Goal: Find contact information: Obtain details needed to contact an individual or organization

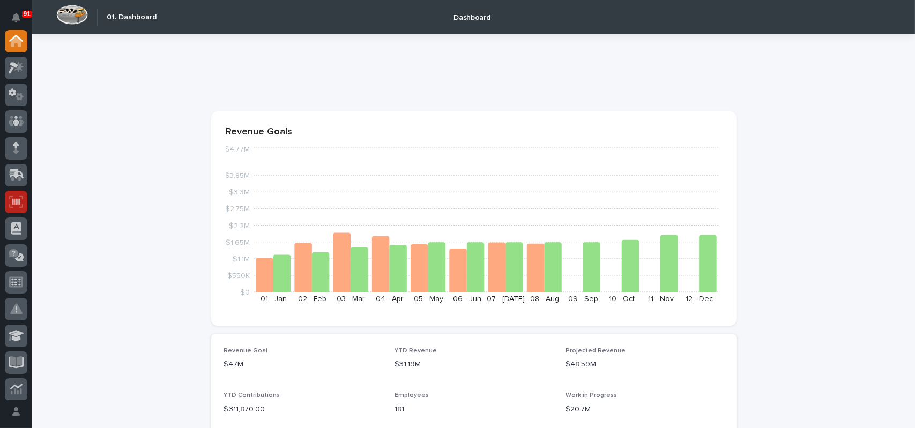
click at [14, 204] on icon at bounding box center [16, 202] width 14 height 12
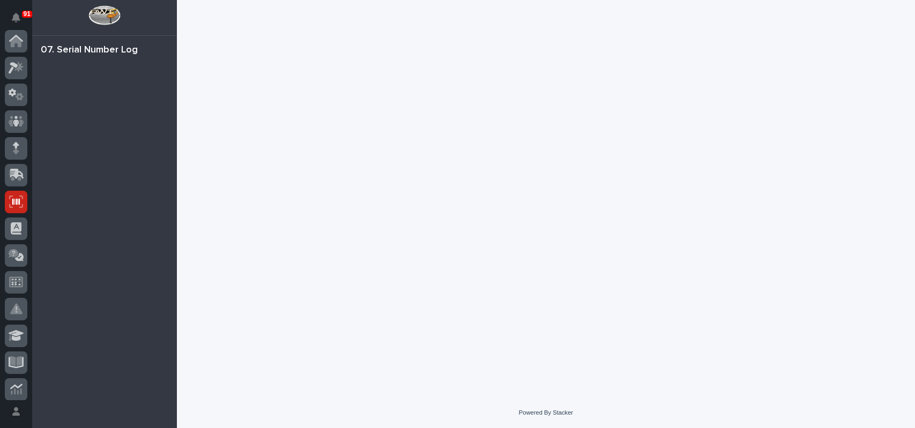
scroll to position [161, 0]
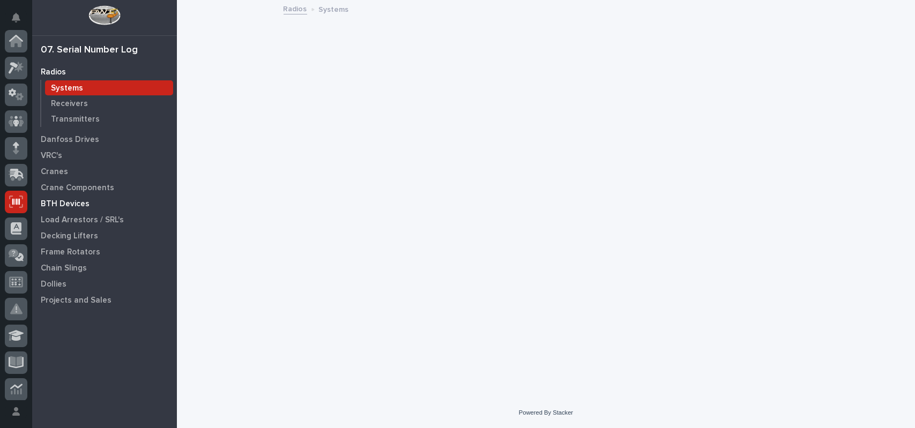
scroll to position [161, 0]
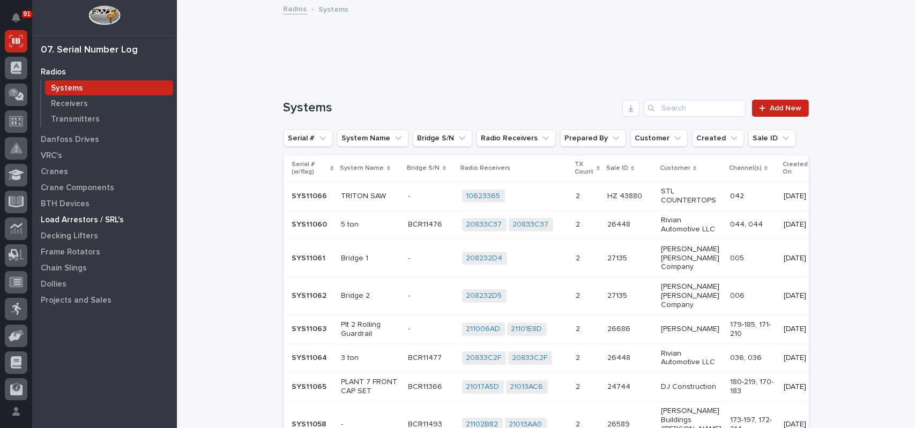
click at [63, 221] on p "Load Arrestors / SRL's" at bounding box center [82, 220] width 83 height 10
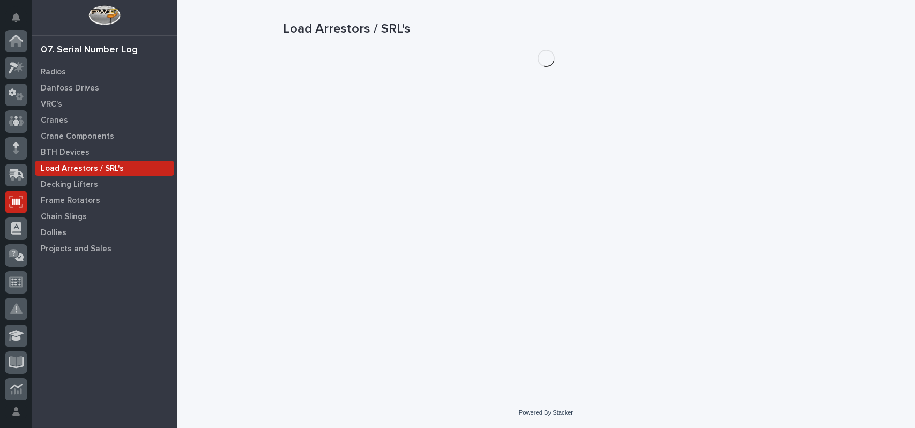
scroll to position [161, 0]
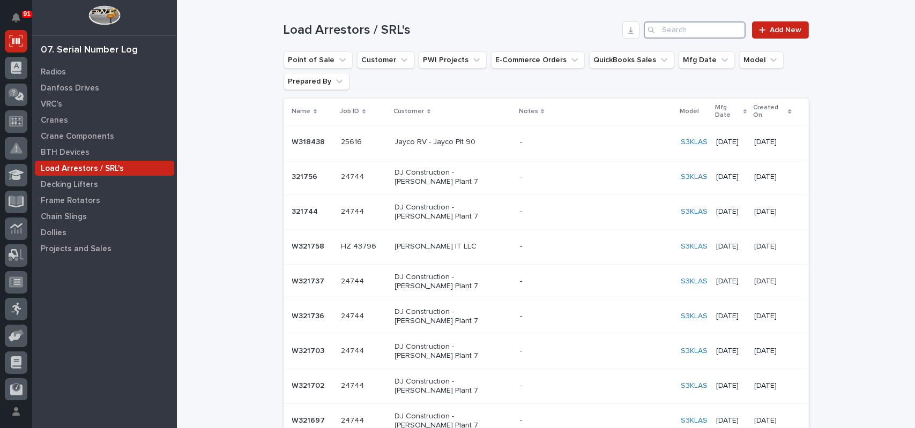
click at [686, 25] on input "Search" at bounding box center [695, 29] width 102 height 17
click at [688, 26] on input "Search" at bounding box center [695, 29] width 102 height 17
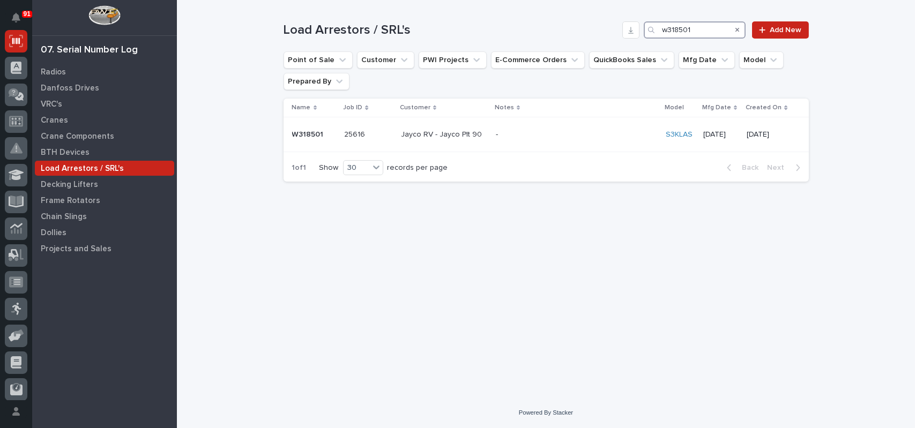
type input "w318501"
click at [393, 142] on td "25616 25616" at bounding box center [368, 134] width 57 height 35
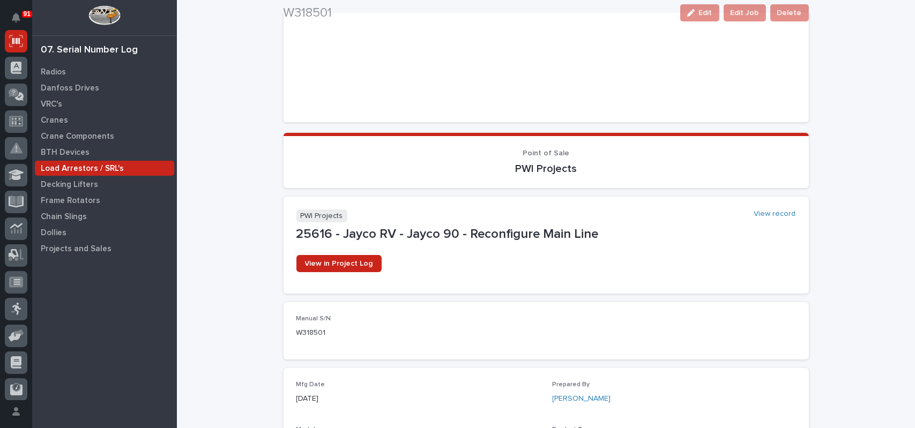
scroll to position [161, 0]
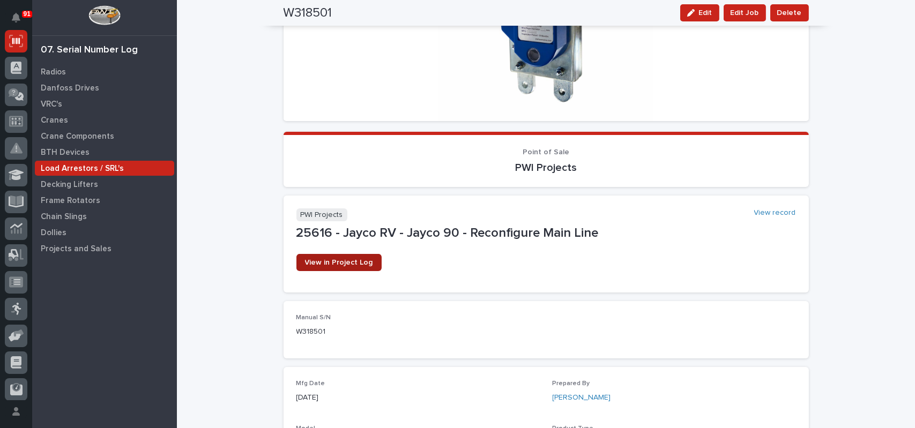
click at [338, 259] on span "View in Project Log" at bounding box center [339, 263] width 68 height 8
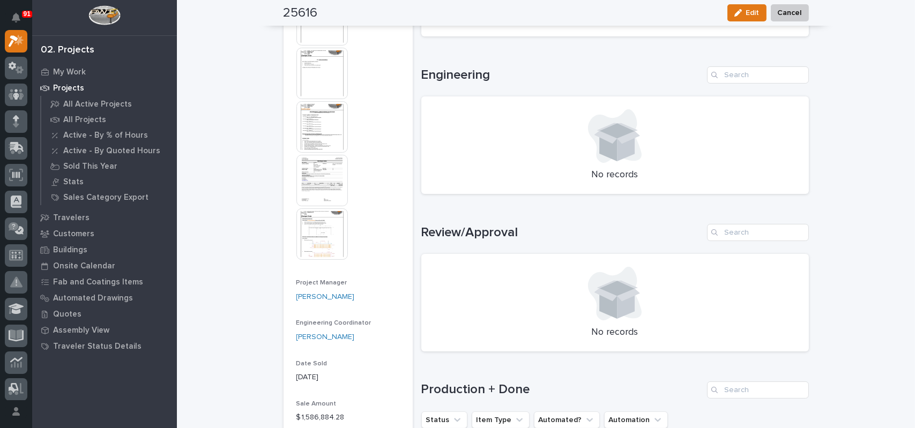
scroll to position [482, 0]
click at [320, 130] on img at bounding box center [321, 125] width 51 height 51
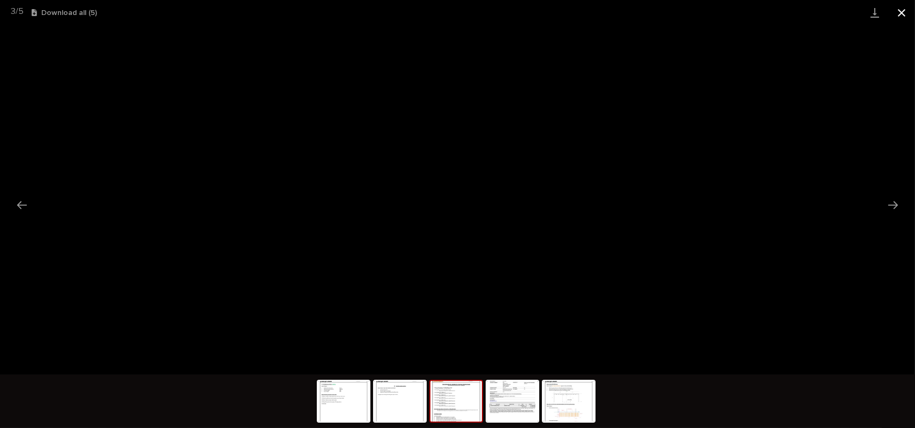
click at [894, 12] on button "Close gallery" at bounding box center [901, 12] width 27 height 25
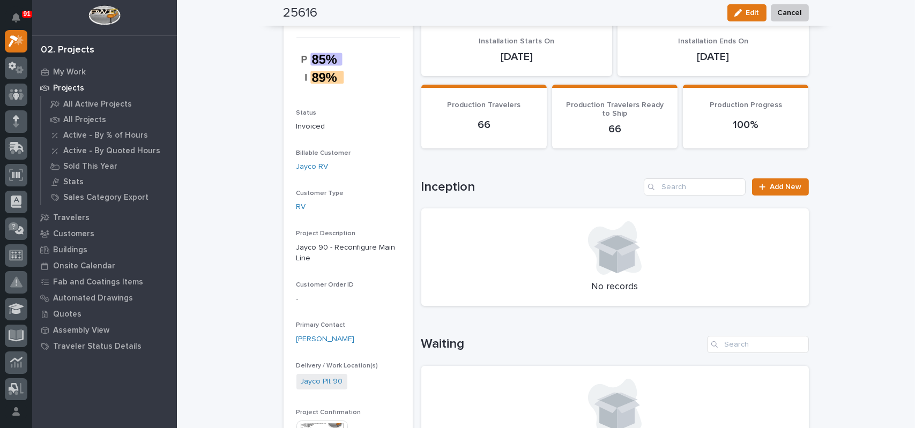
scroll to position [0, 0]
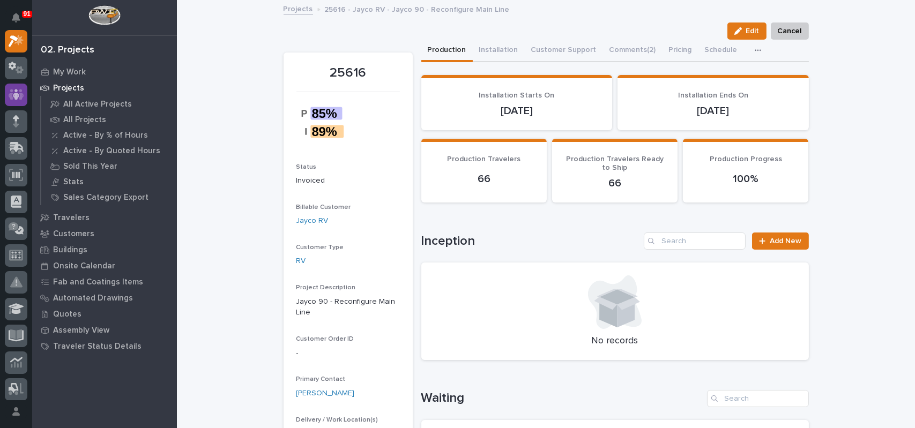
click at [18, 93] on icon at bounding box center [16, 94] width 6 height 11
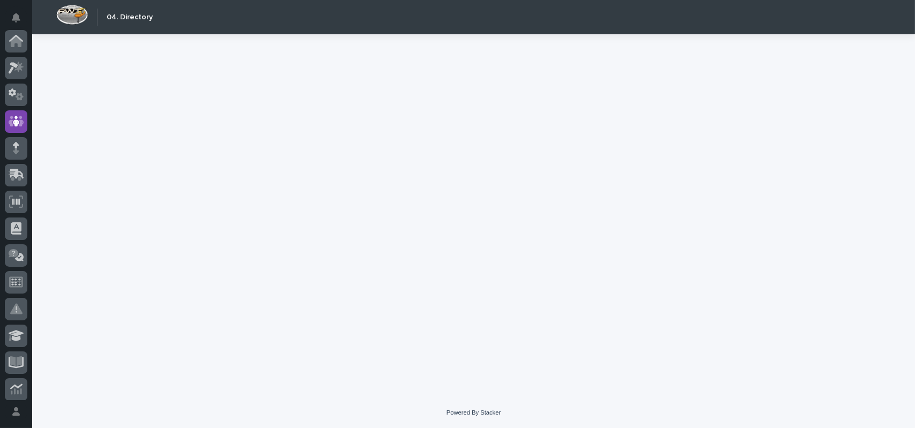
scroll to position [80, 0]
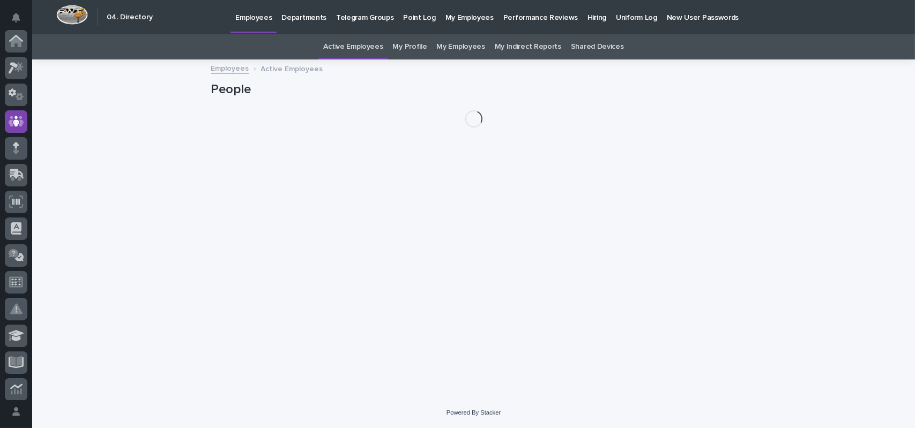
scroll to position [80, 0]
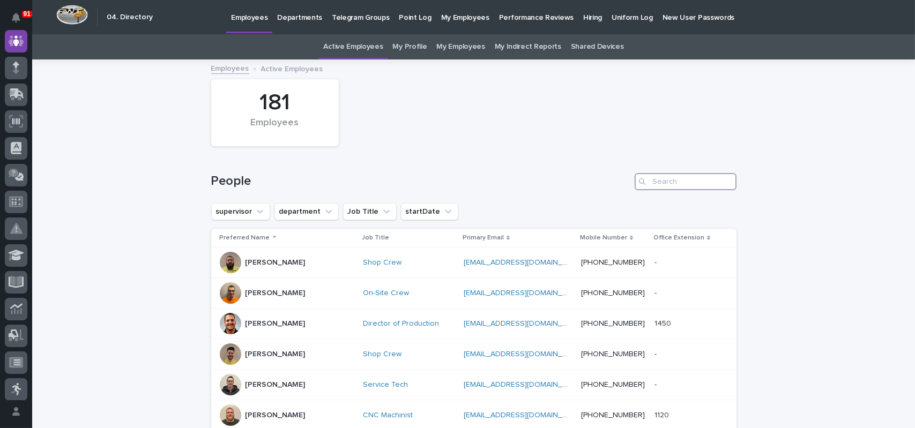
click at [676, 184] on input "Search" at bounding box center [686, 181] width 102 height 17
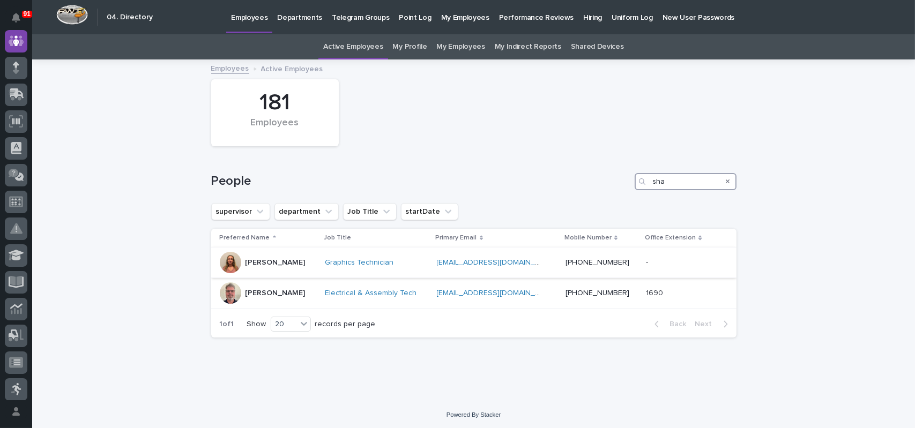
type input "sha"
click at [282, 261] on p "[PERSON_NAME]" at bounding box center [276, 262] width 60 height 9
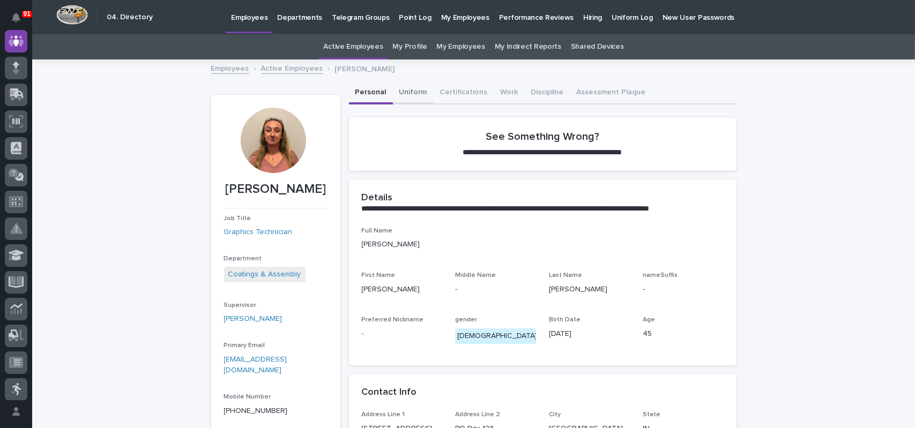
click at [414, 98] on button "Uniform" at bounding box center [413, 93] width 41 height 23
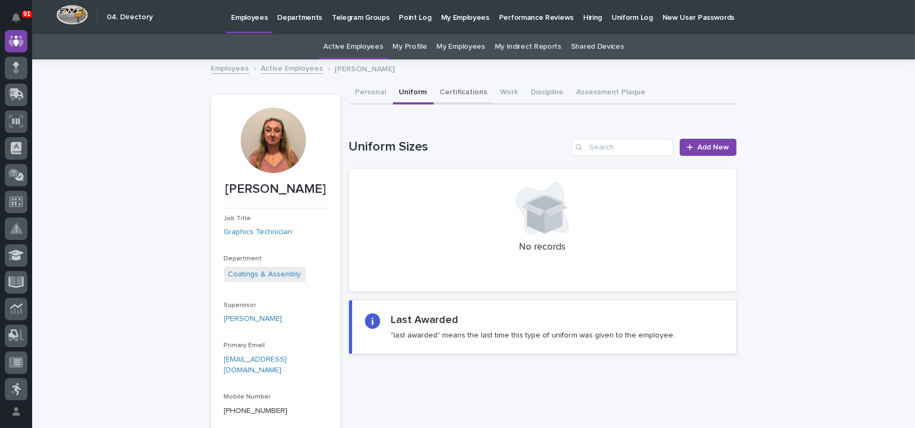
click at [453, 91] on button "Certifications" at bounding box center [464, 93] width 61 height 23
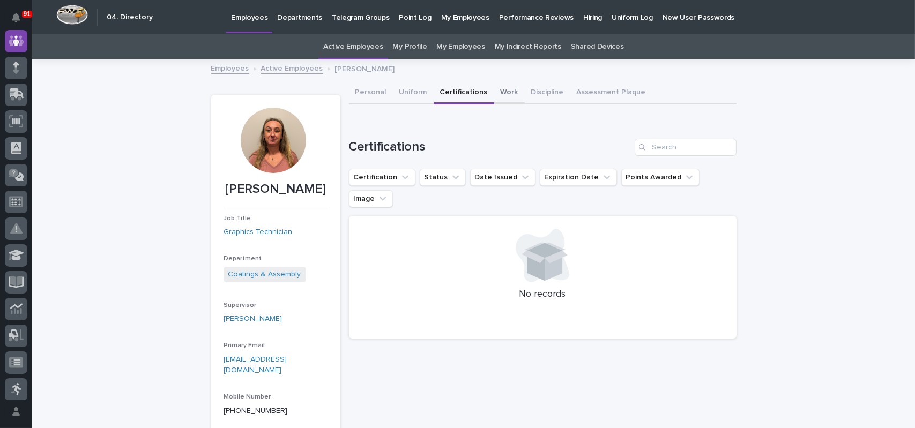
click at [494, 97] on button "Work" at bounding box center [509, 93] width 31 height 23
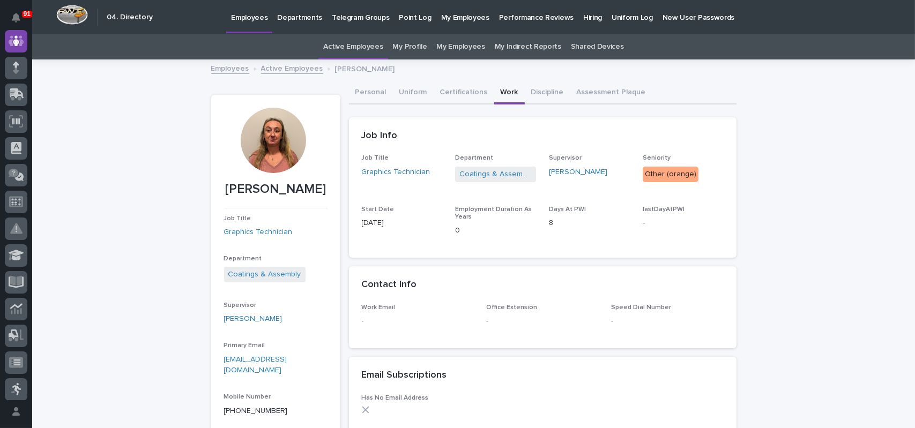
click at [280, 145] on div at bounding box center [273, 140] width 65 height 65
click at [534, 90] on button "Discipline" at bounding box center [548, 93] width 46 height 23
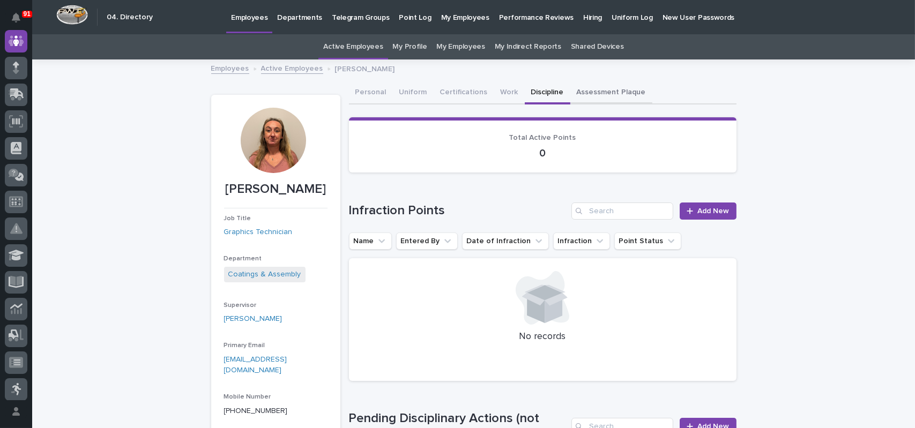
click at [612, 87] on button "Assessment Plaque" at bounding box center [611, 93] width 82 height 23
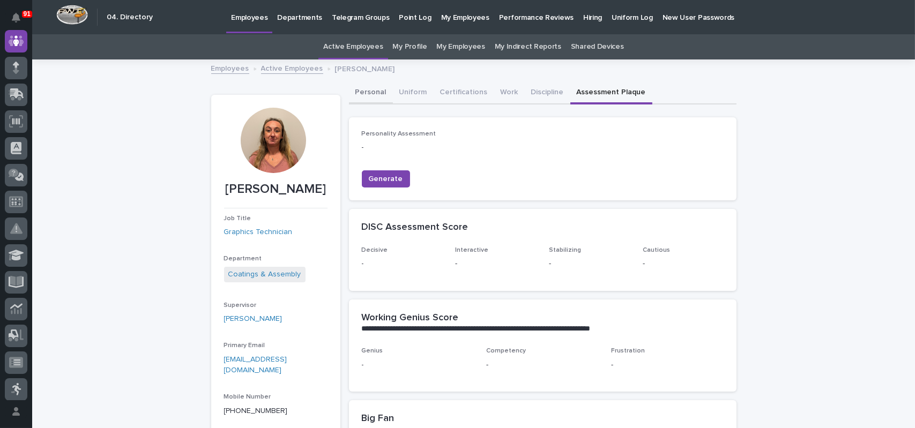
click at [367, 90] on button "Personal" at bounding box center [371, 93] width 44 height 23
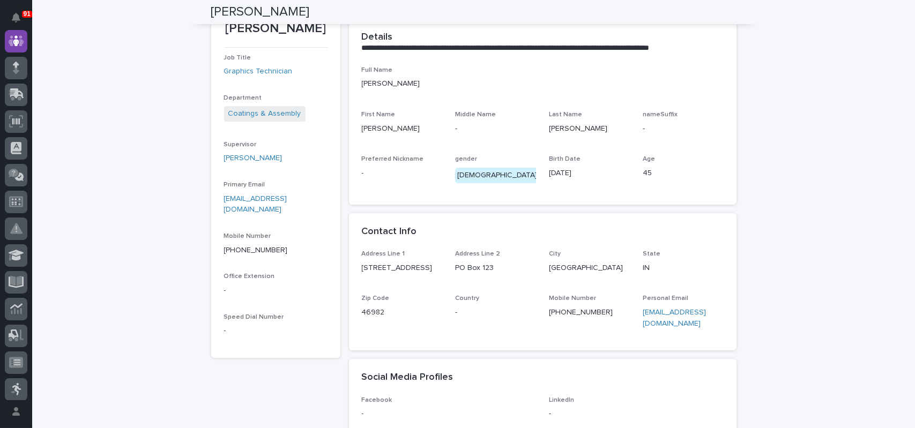
scroll to position [214, 0]
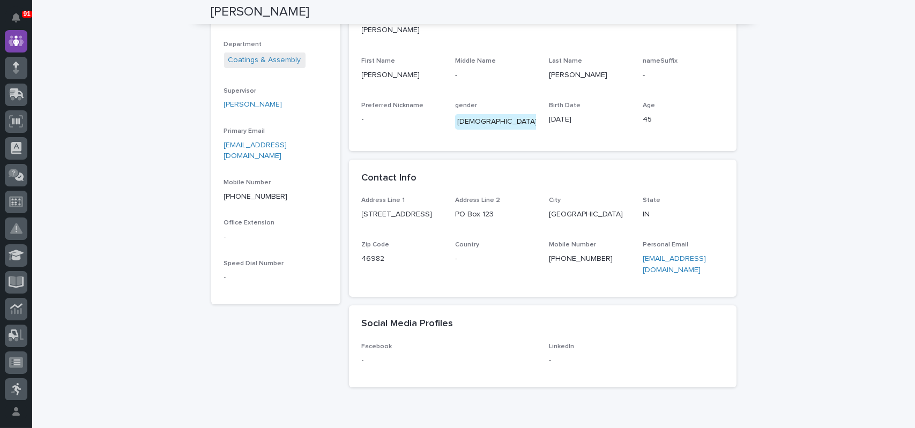
drag, startPoint x: 422, startPoint y: 212, endPoint x: 356, endPoint y: 212, distance: 66.5
click at [356, 212] on div "Address Line 1 [STREET_ADDRESS][US_STATE] Zip Code 46982 Country - Mobile Numbe…" at bounding box center [543, 247] width 388 height 100
copy p "[STREET_ADDRESS]"
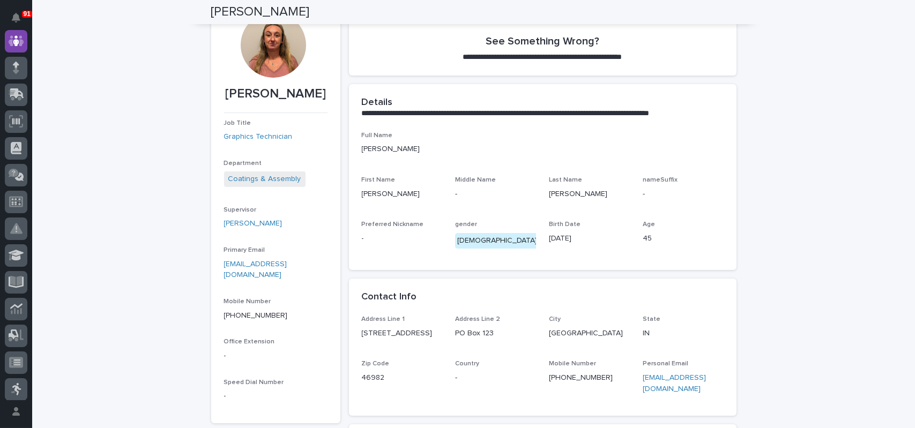
scroll to position [0, 0]
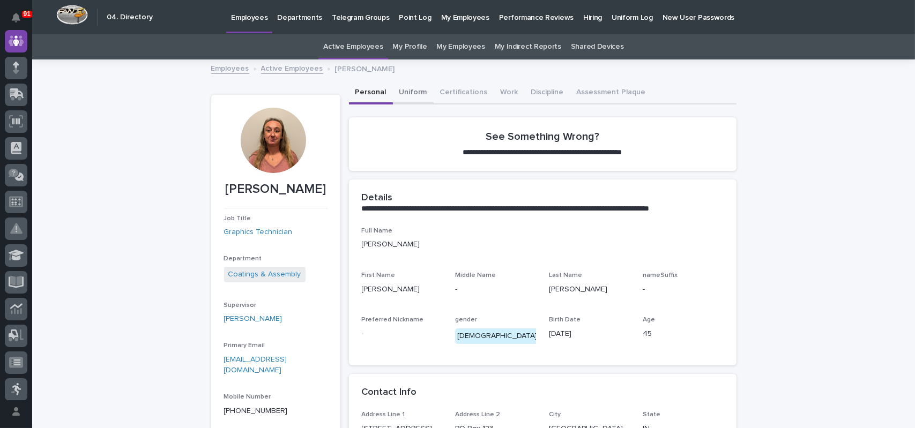
click at [414, 96] on button "Uniform" at bounding box center [413, 93] width 41 height 23
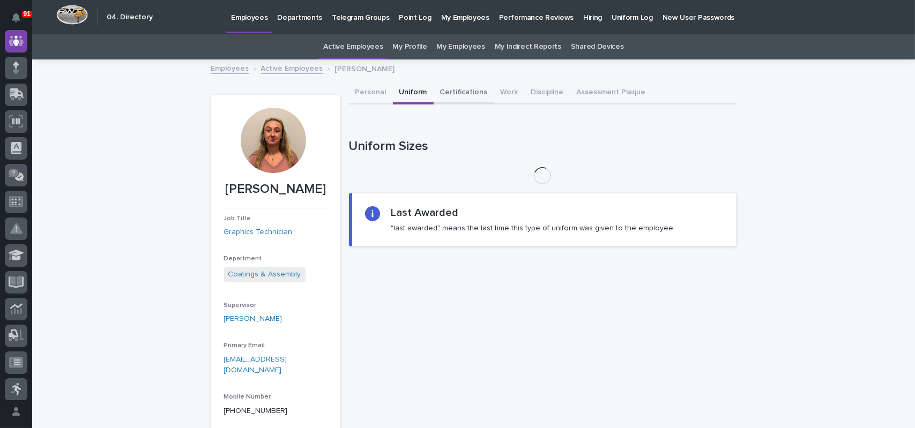
click at [440, 93] on button "Certifications" at bounding box center [464, 93] width 61 height 23
